Goal: Information Seeking & Learning: Check status

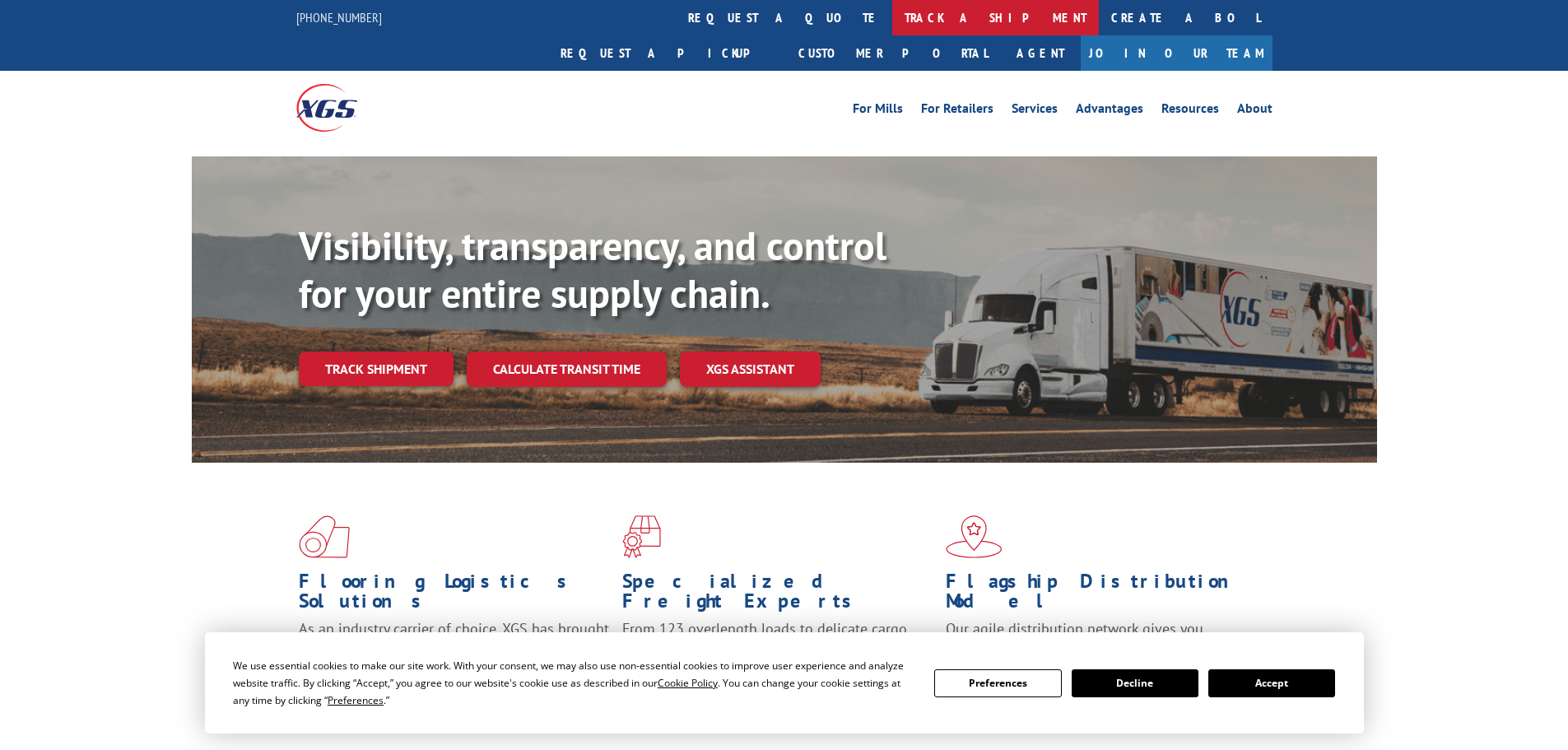
click at [892, 9] on link "track a shipment" at bounding box center [995, 17] width 206 height 36
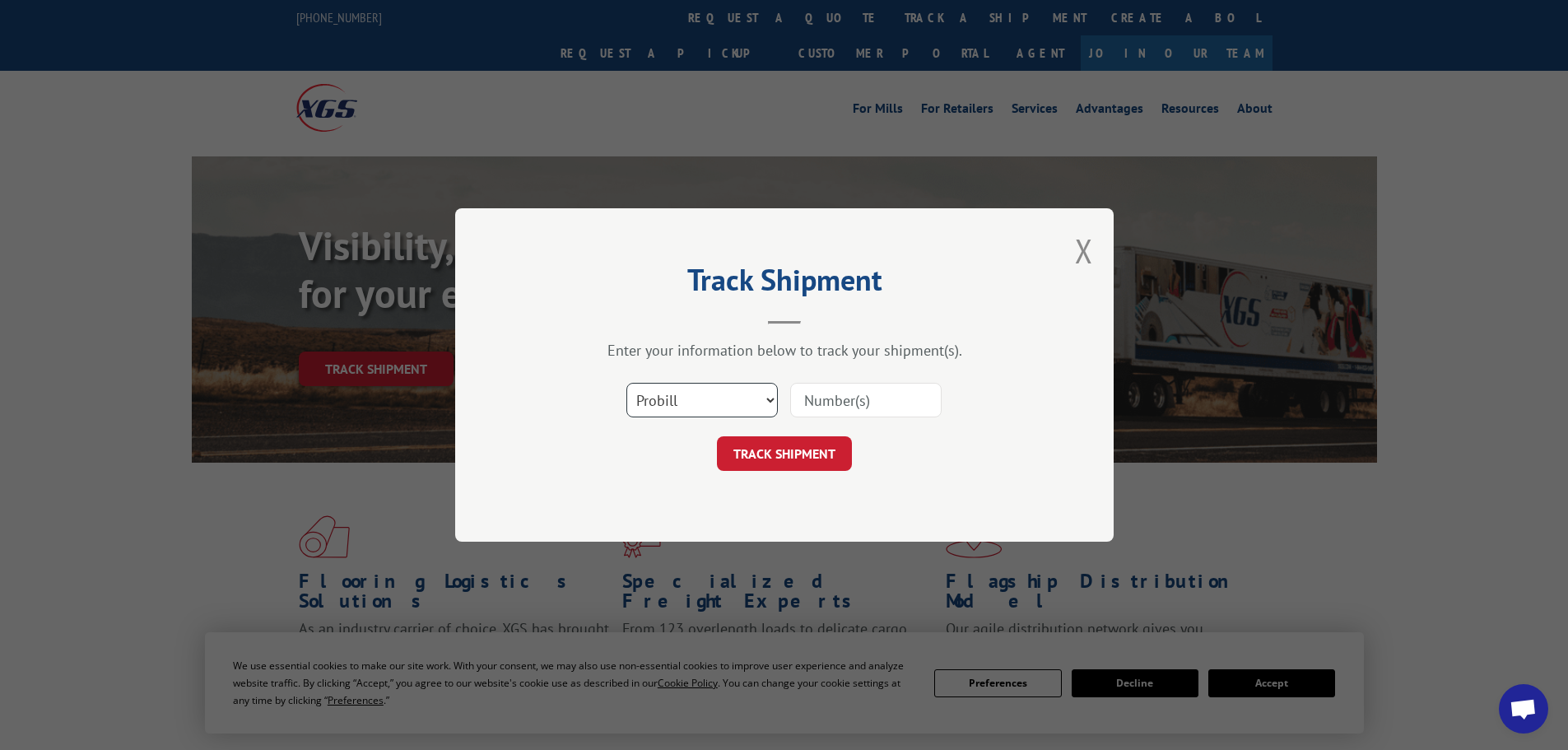
click at [696, 407] on select "Select category... Probill BOL PO" at bounding box center [702, 401] width 151 height 35
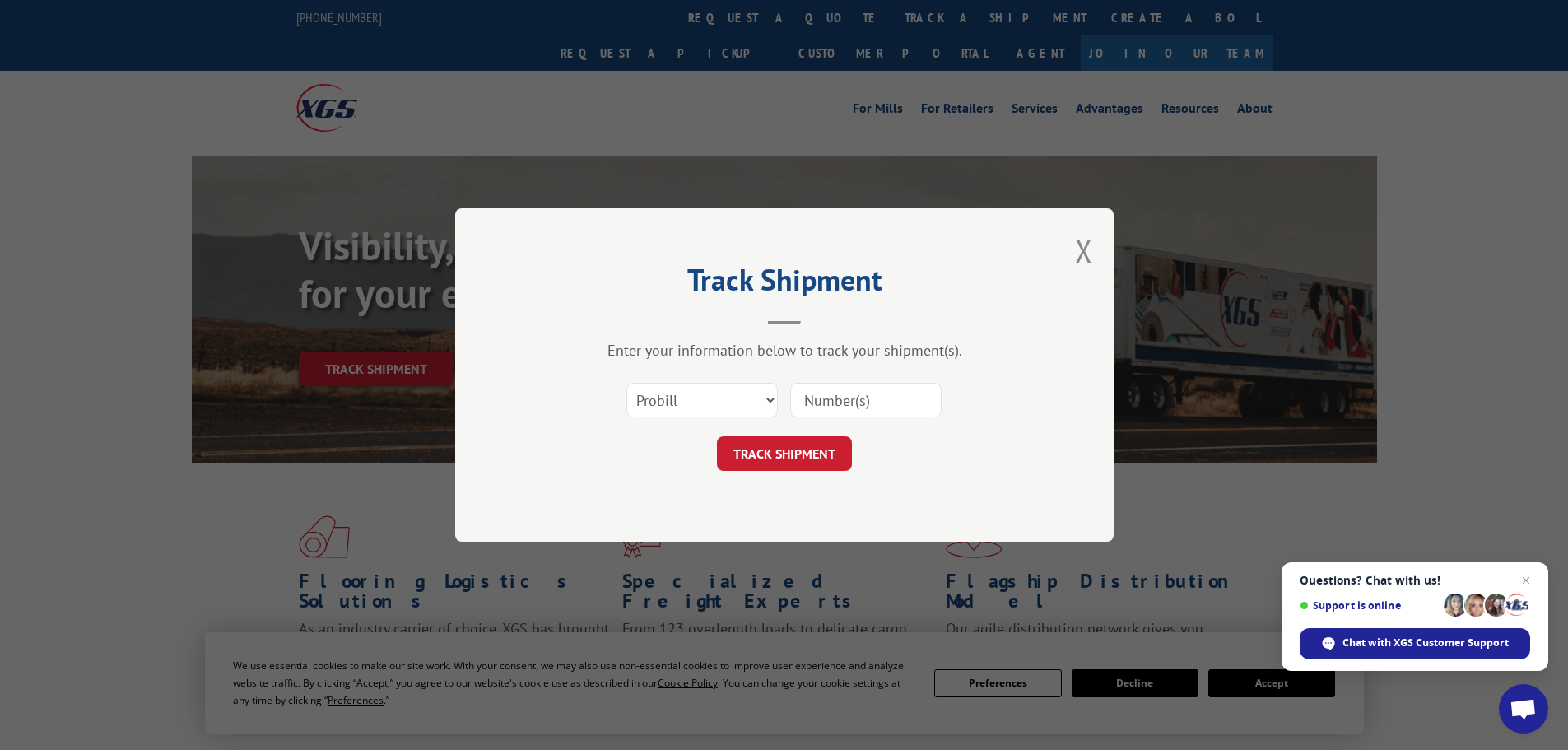
drag, startPoint x: 696, startPoint y: 407, endPoint x: 619, endPoint y: 372, distance: 84.6
click at [618, 368] on div "Enter your information below to track your shipment(s). Select category... Prob…" at bounding box center [784, 405] width 494 height 130
click at [649, 399] on select "Select category... Probill BOL PO" at bounding box center [702, 401] width 151 height 35
select select "bol"
click at [626, 383] on select "Select category... Probill BOL PO" at bounding box center [702, 401] width 151 height 35
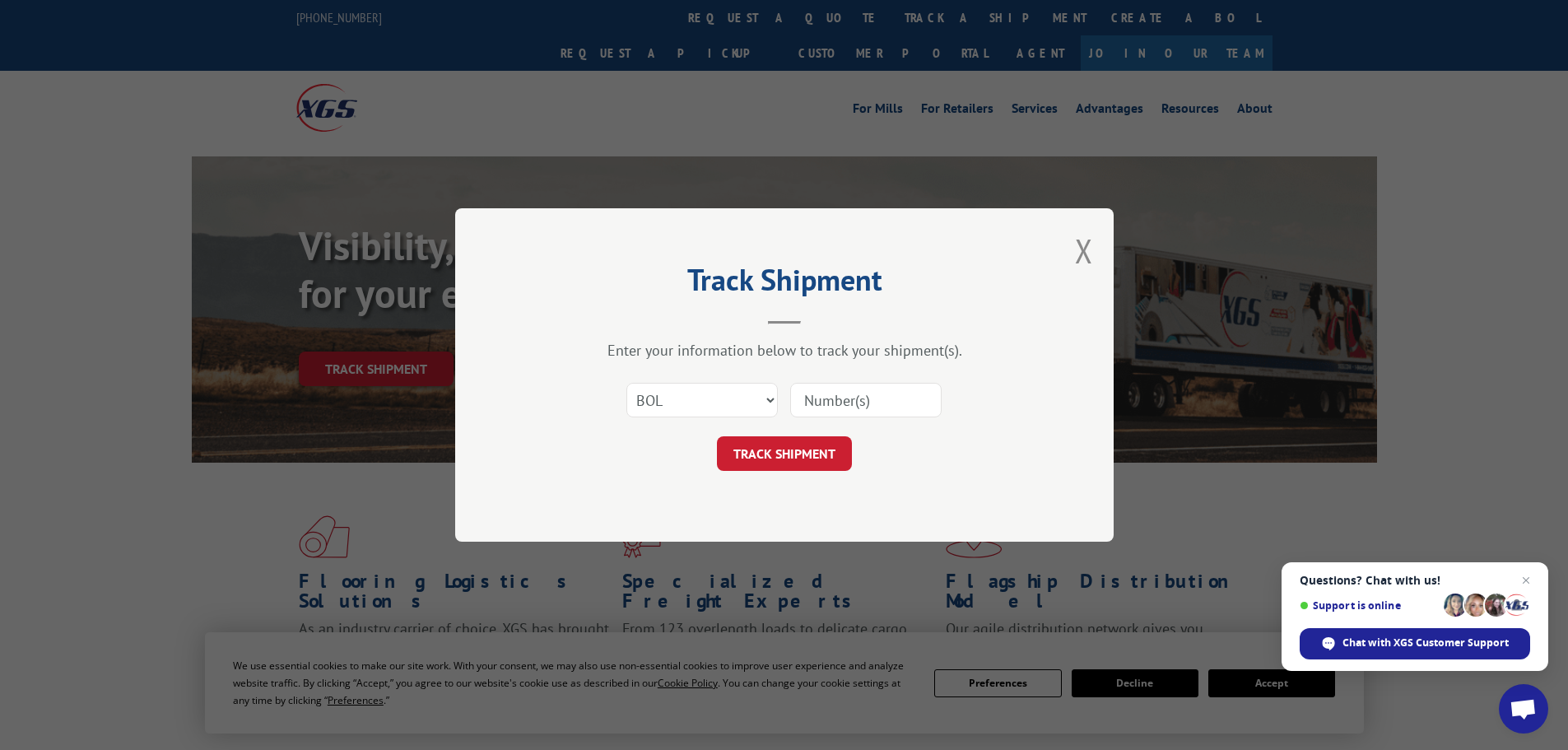
click at [841, 401] on input at bounding box center [865, 401] width 151 height 35
paste input "5195294"
type input "5195294"
click at [791, 449] on button "TRACK SHIPMENT" at bounding box center [784, 454] width 135 height 35
